Goal: Information Seeking & Learning: Learn about a topic

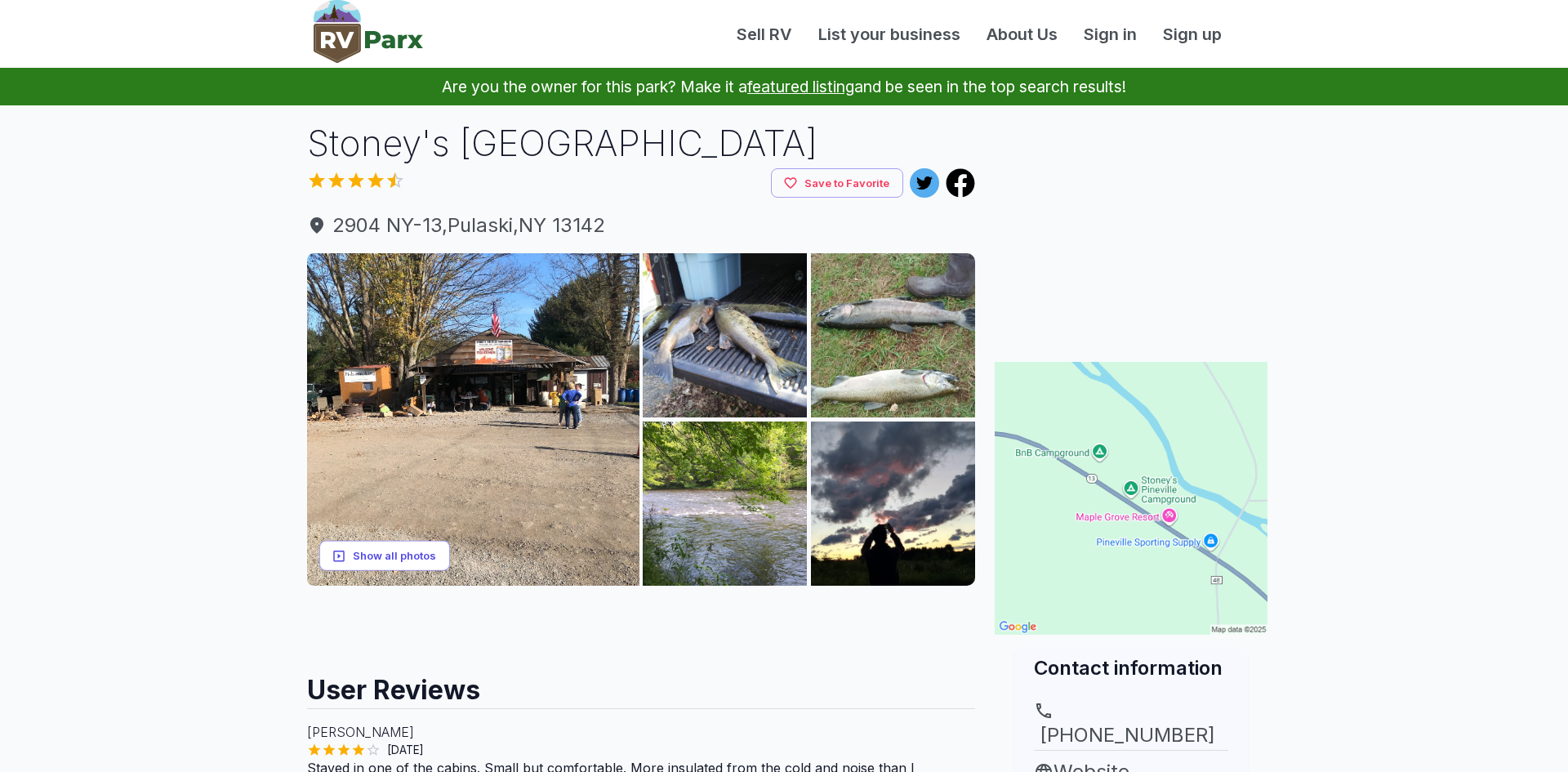
click at [385, 555] on button "Show all photos" at bounding box center [384, 555] width 130 height 30
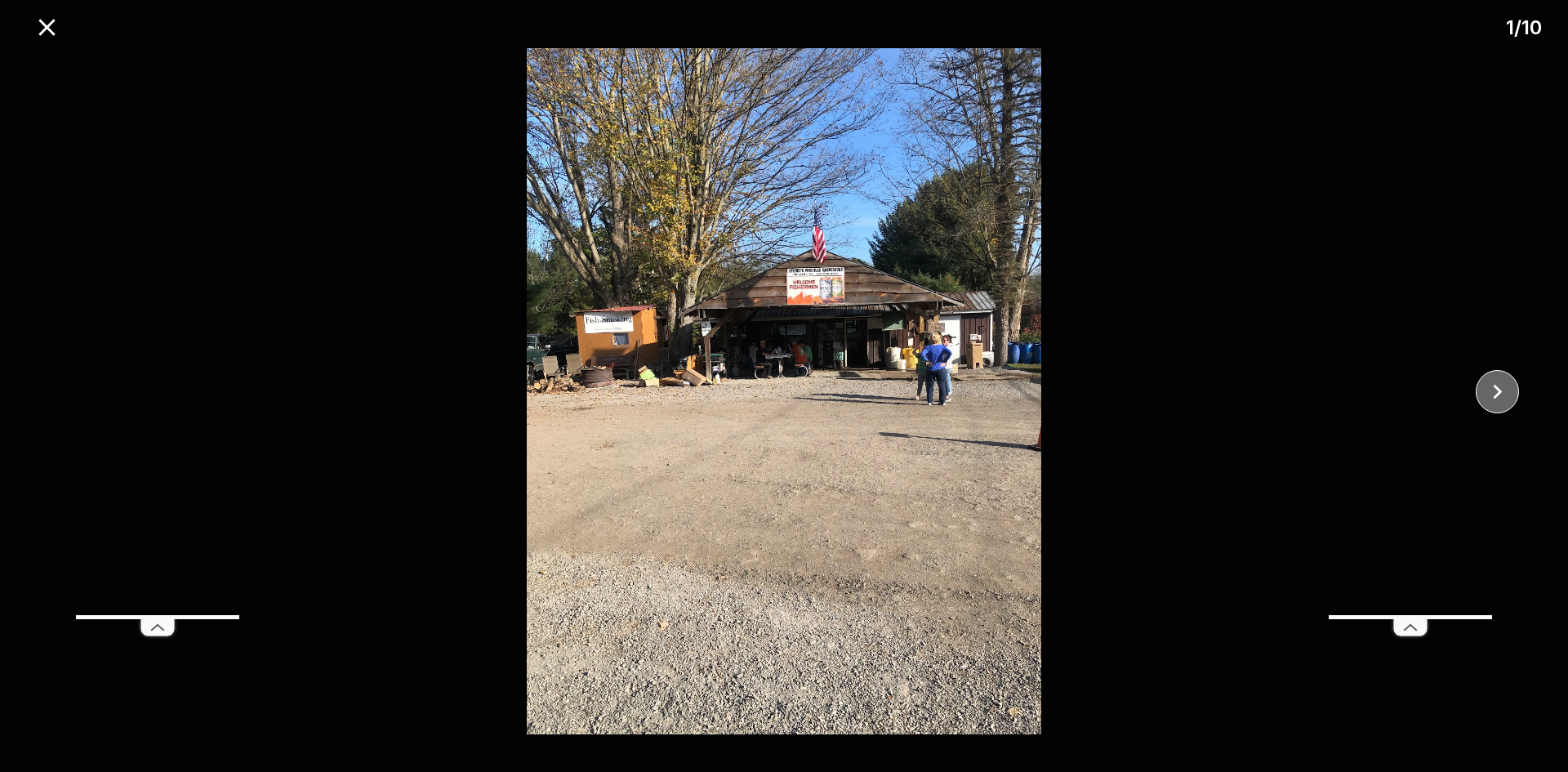
click at [1499, 390] on icon "close" at bounding box center [1498, 391] width 28 height 28
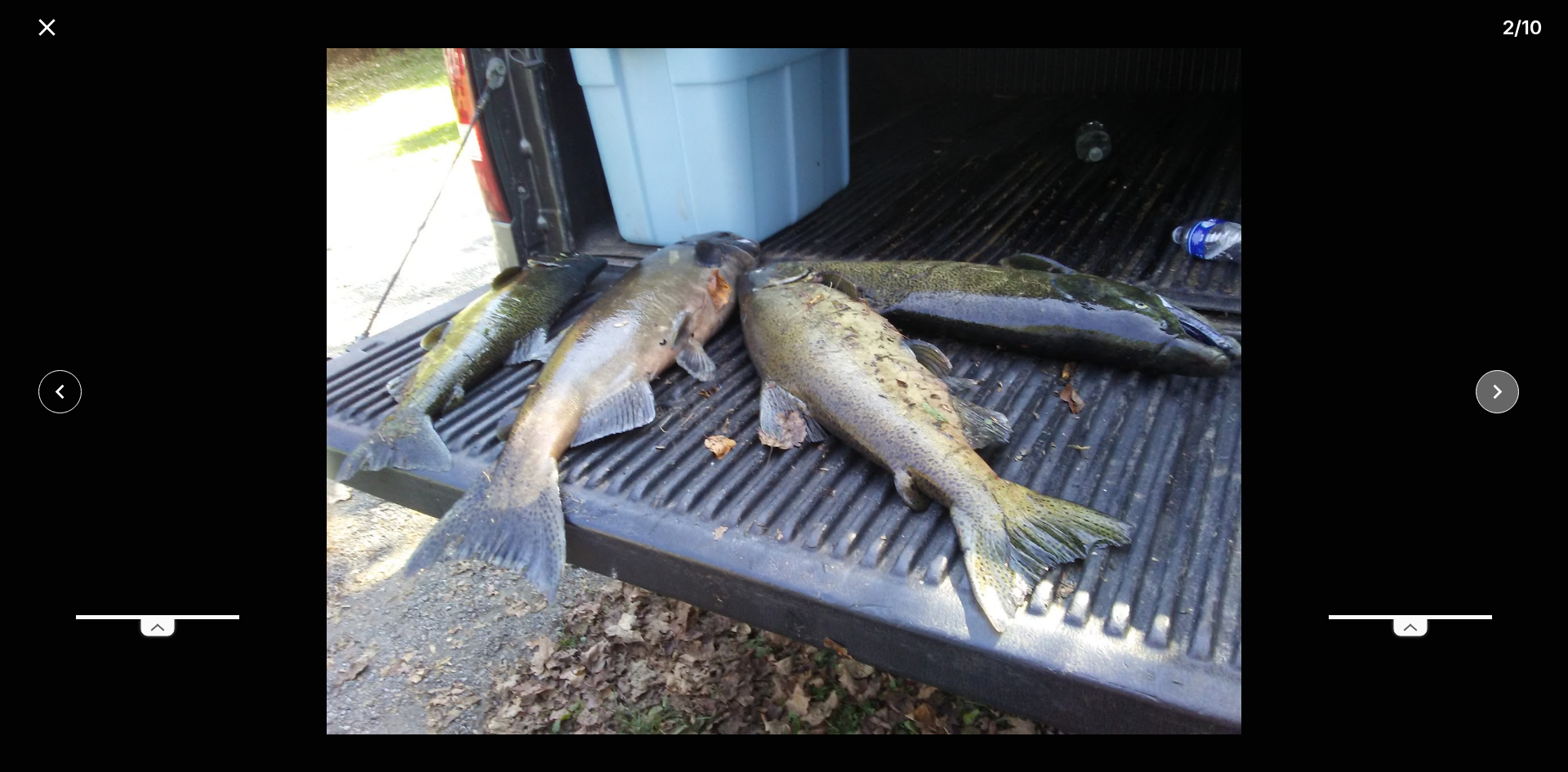
click at [1499, 390] on icon "close" at bounding box center [1498, 391] width 28 height 28
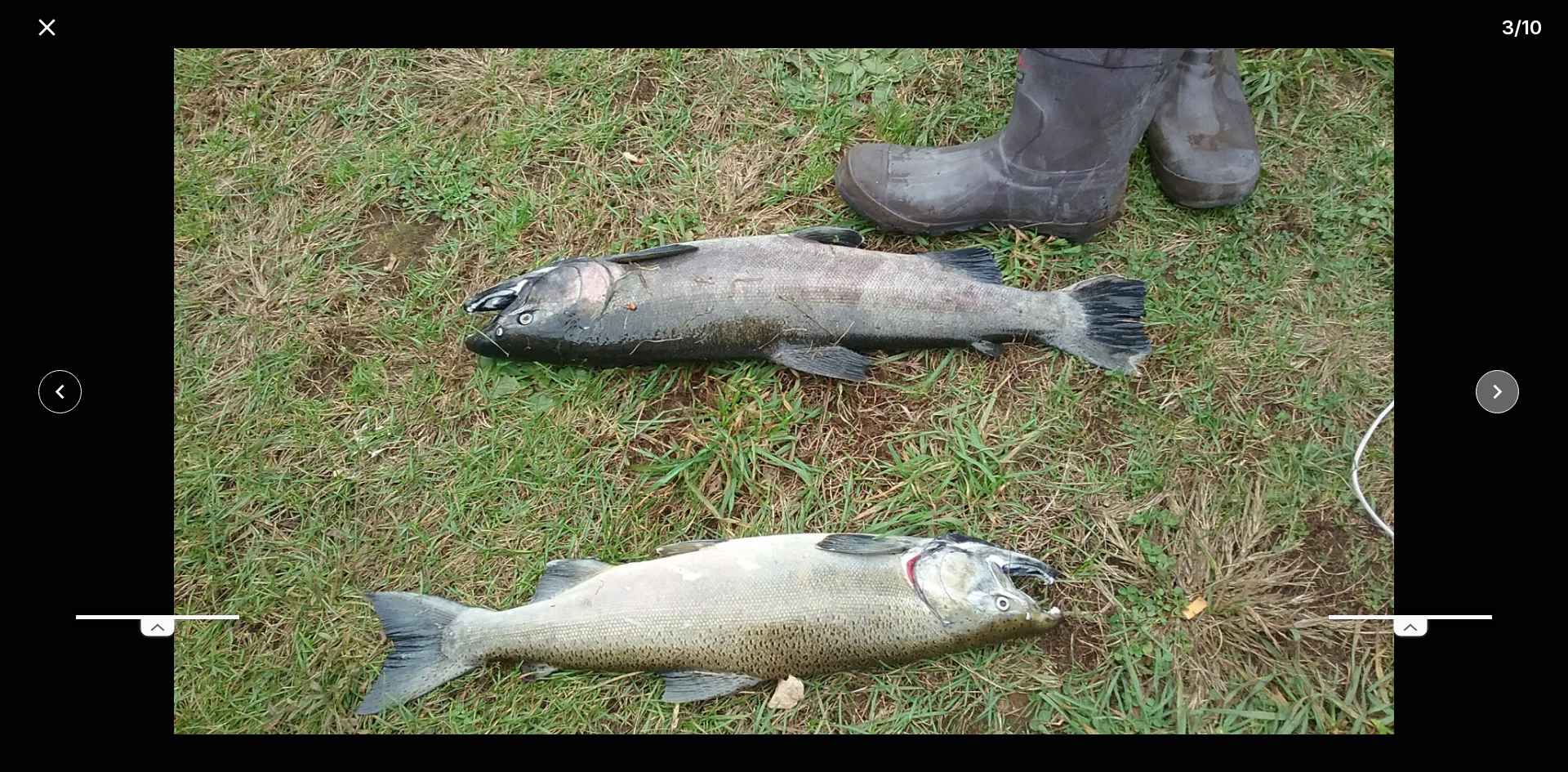
click at [1499, 390] on icon "close" at bounding box center [1498, 391] width 28 height 28
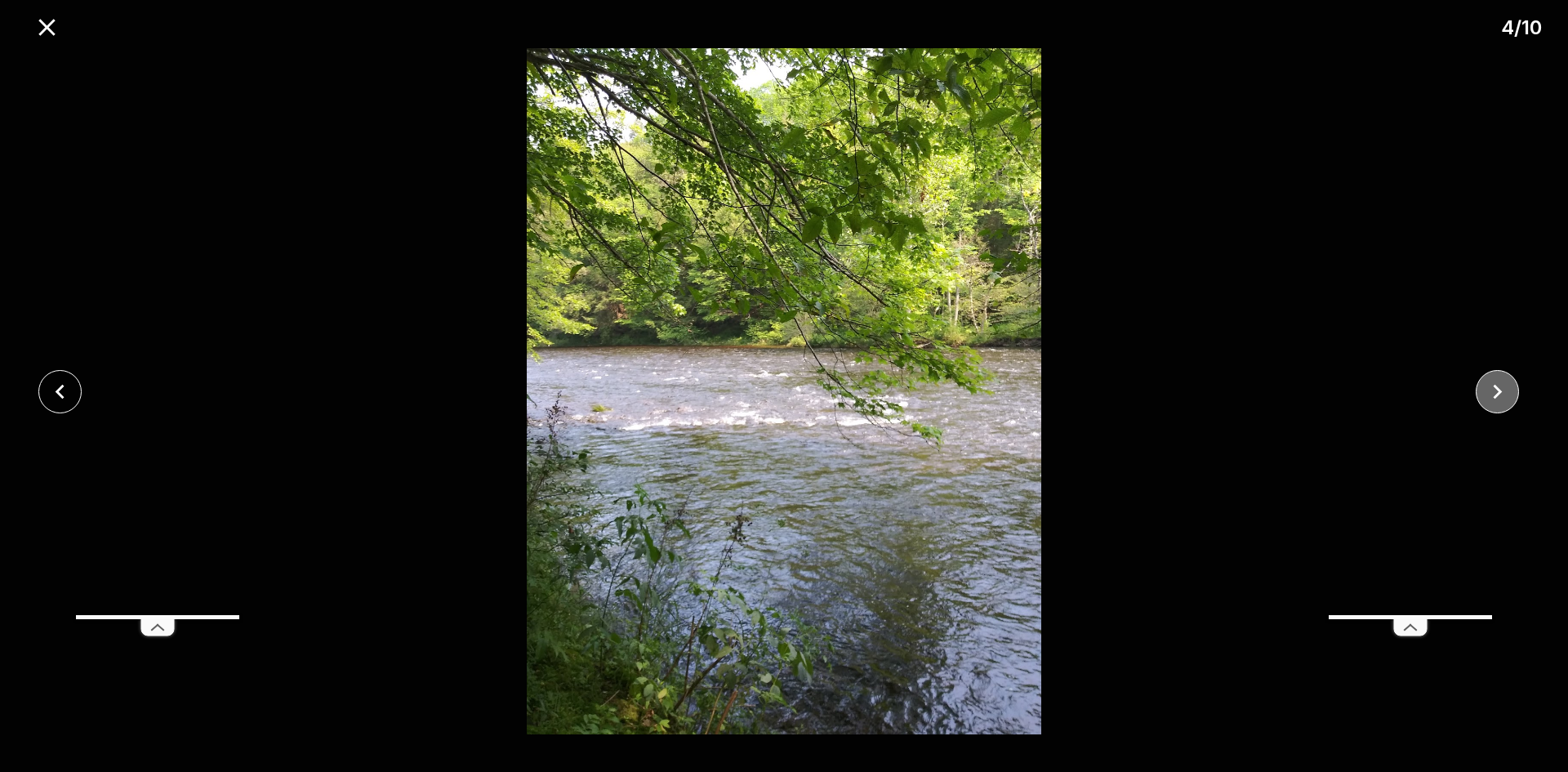
click at [1499, 390] on icon "close" at bounding box center [1498, 391] width 28 height 28
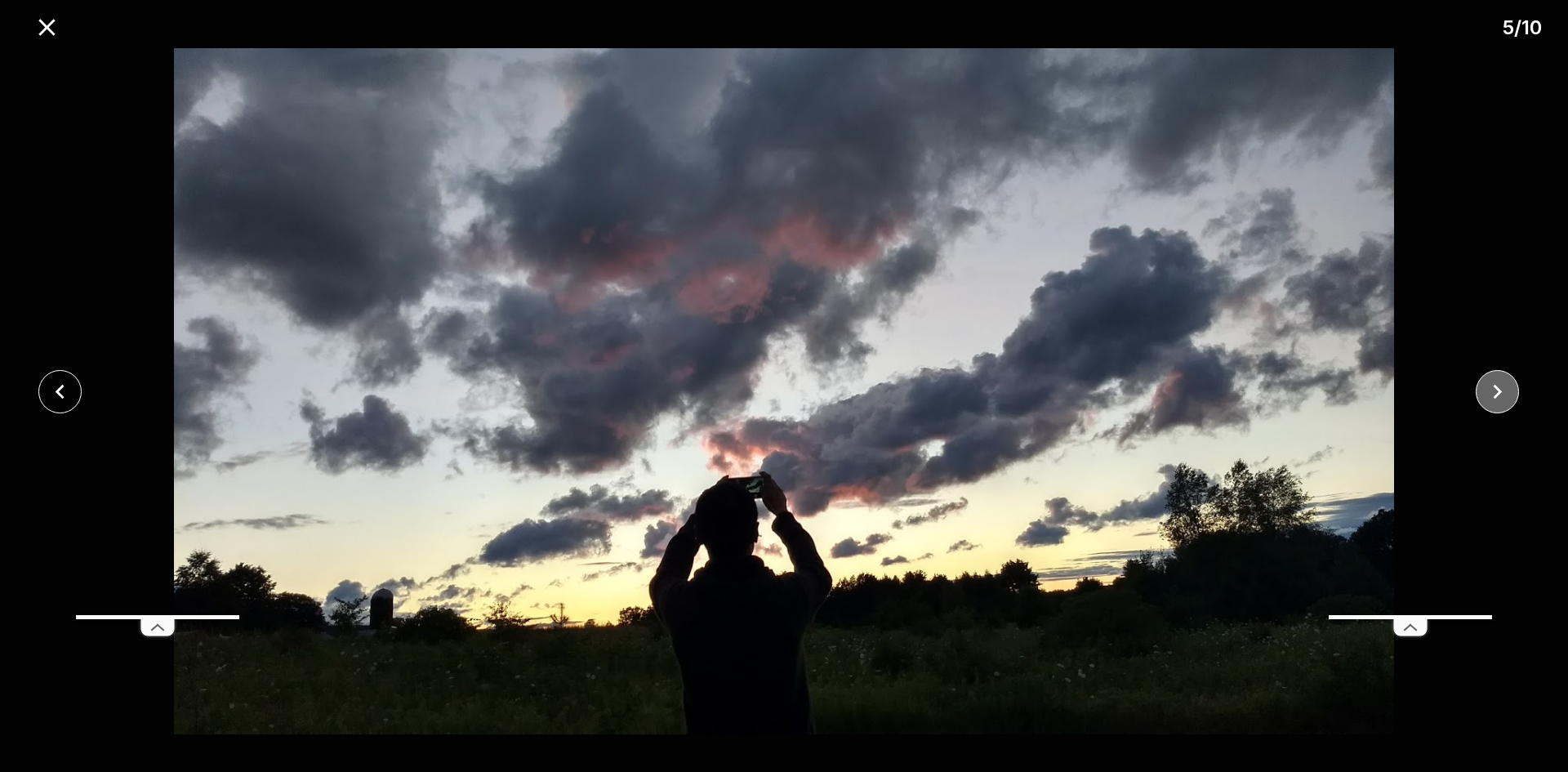
click at [1499, 390] on icon "close" at bounding box center [1498, 391] width 28 height 28
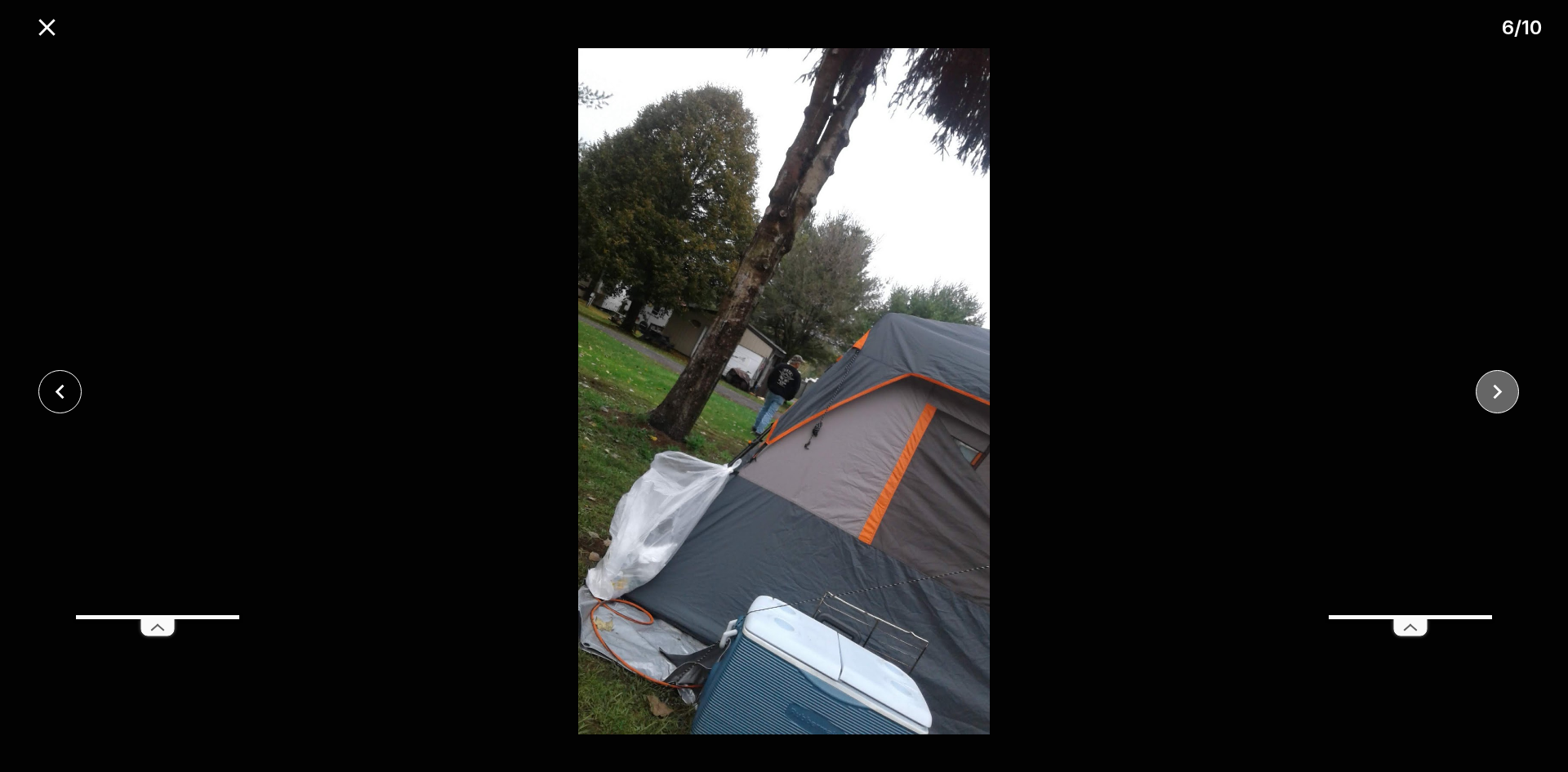
click at [1499, 390] on icon "close" at bounding box center [1498, 391] width 28 height 28
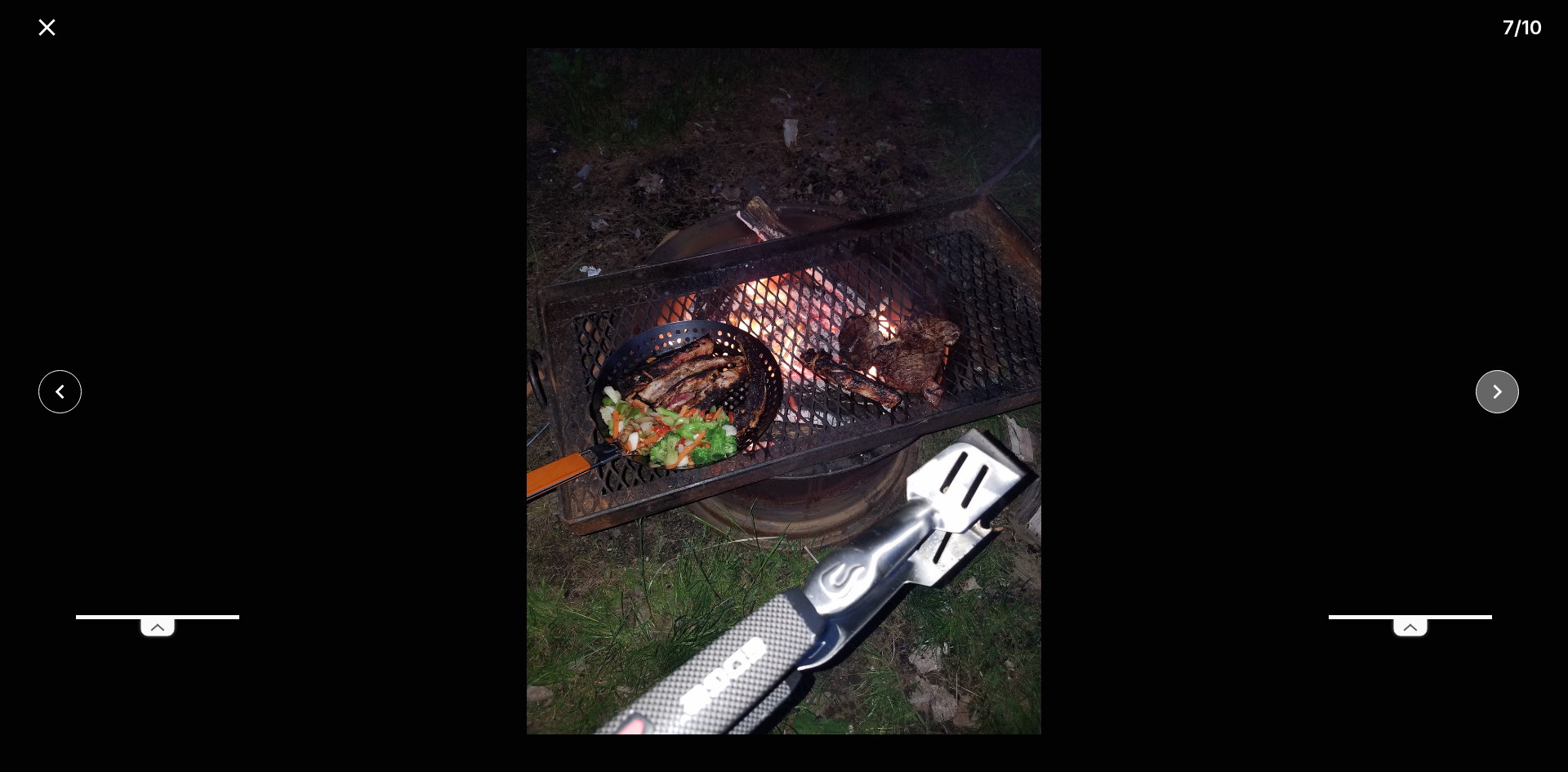
click at [1499, 390] on icon "close" at bounding box center [1498, 391] width 28 height 28
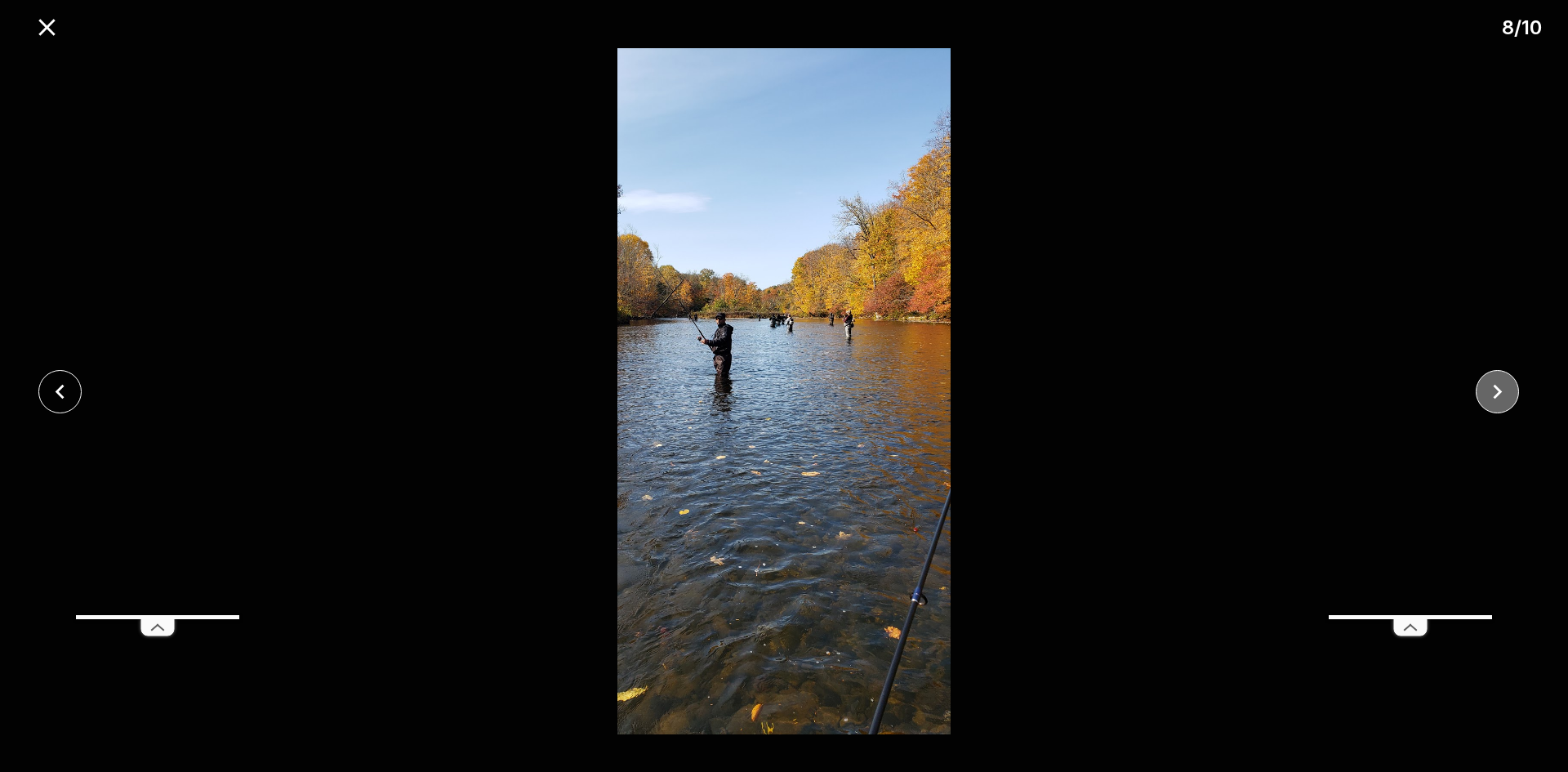
click at [1499, 390] on icon "close" at bounding box center [1498, 391] width 28 height 28
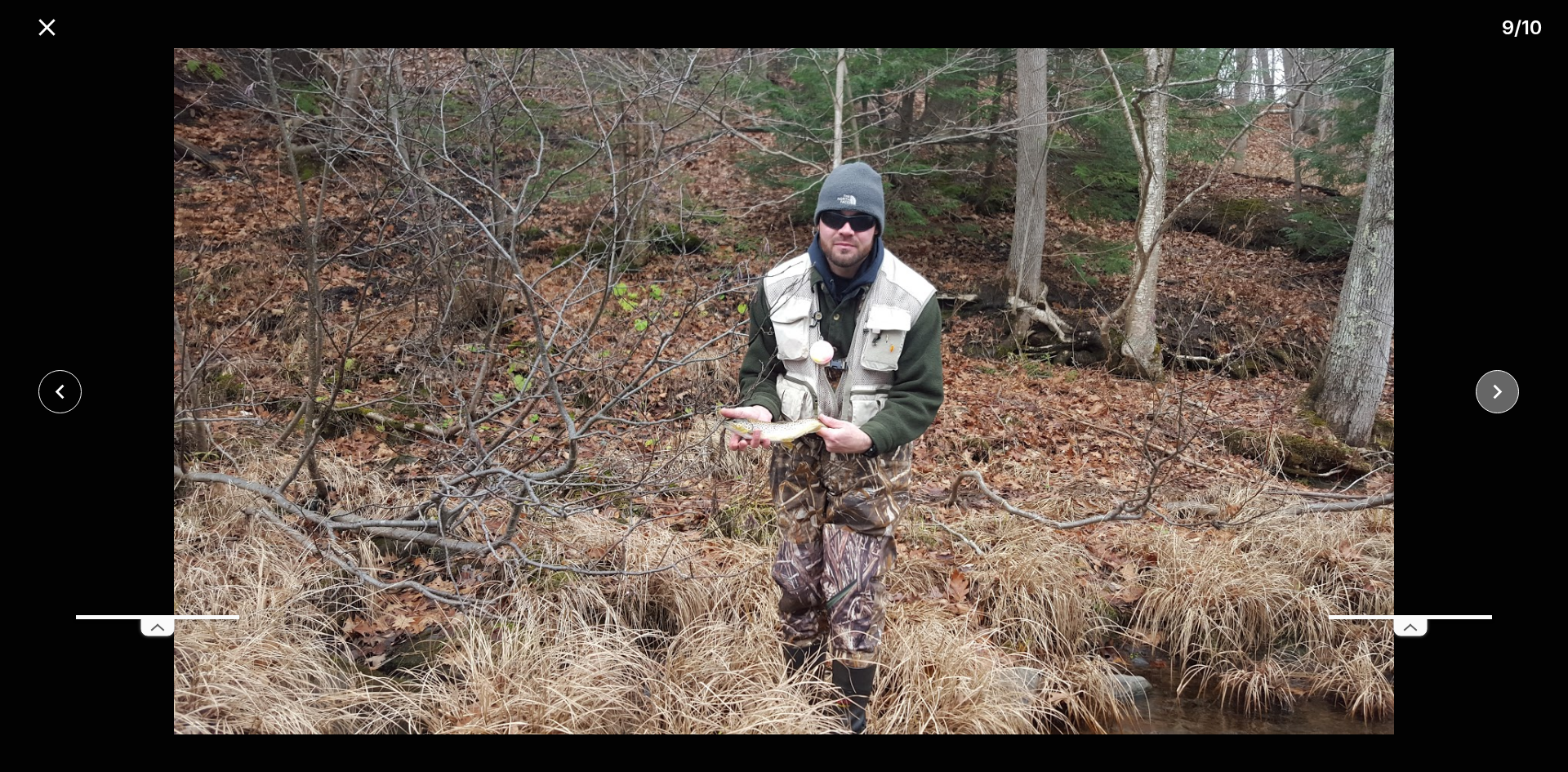
click at [1499, 390] on icon "close" at bounding box center [1498, 391] width 28 height 28
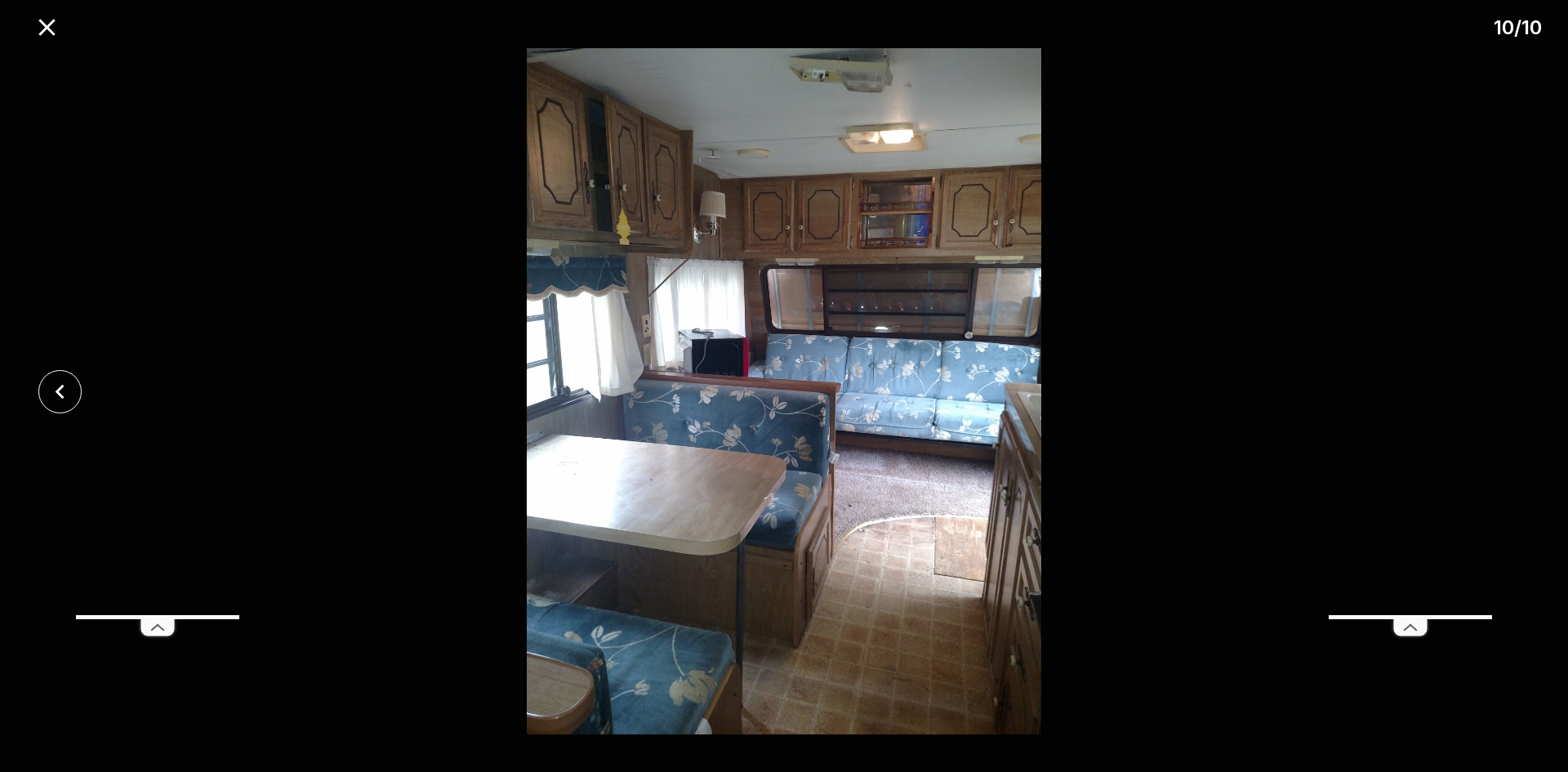
click at [1499, 390] on div at bounding box center [784, 390] width 1568 height 686
click at [55, 25] on icon "close" at bounding box center [47, 27] width 28 height 28
